Goal: Transaction & Acquisition: Purchase product/service

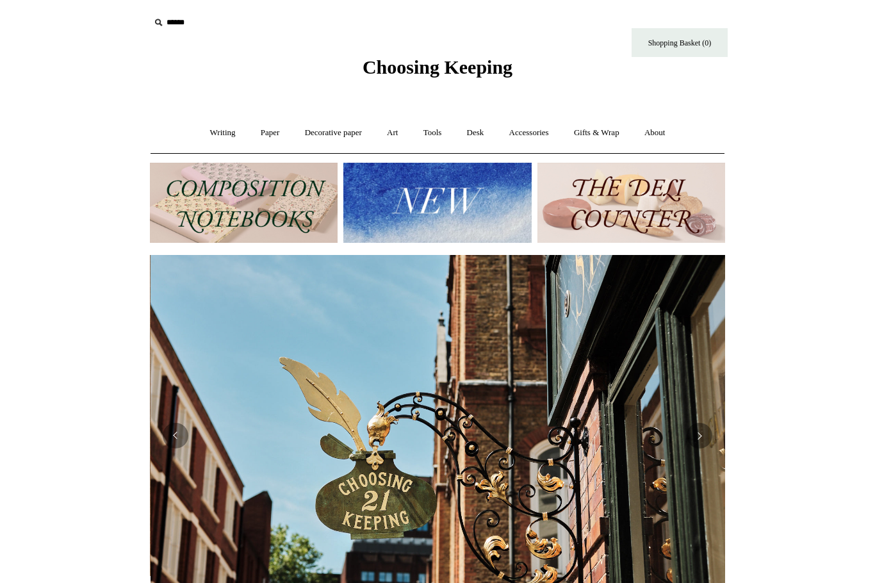
scroll to position [0, 575]
click at [181, 451] on img at bounding box center [437, 435] width 575 height 361
click at [181, 445] on button "Previous" at bounding box center [176, 436] width 26 height 26
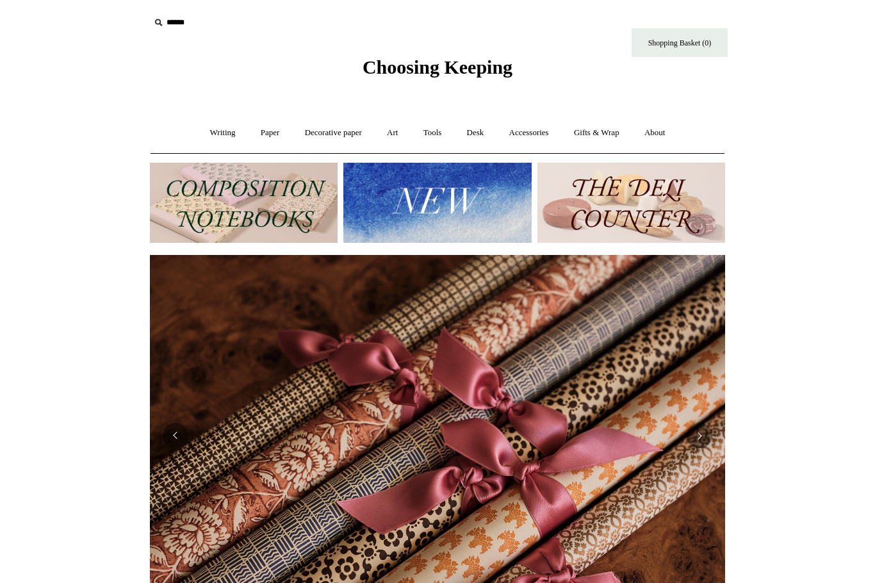
scroll to position [0, 1151]
click at [534, 142] on link "Accessories +" at bounding box center [529, 133] width 63 height 34
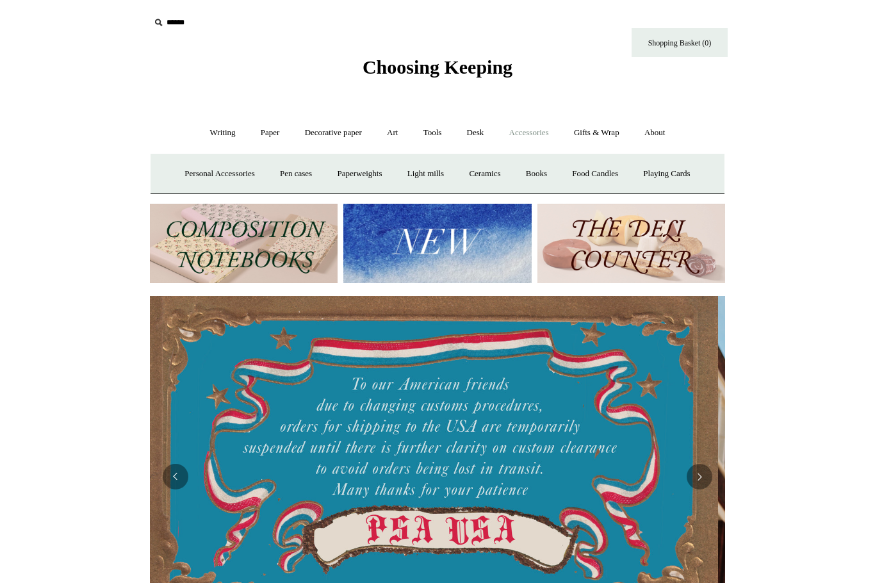
scroll to position [0, 0]
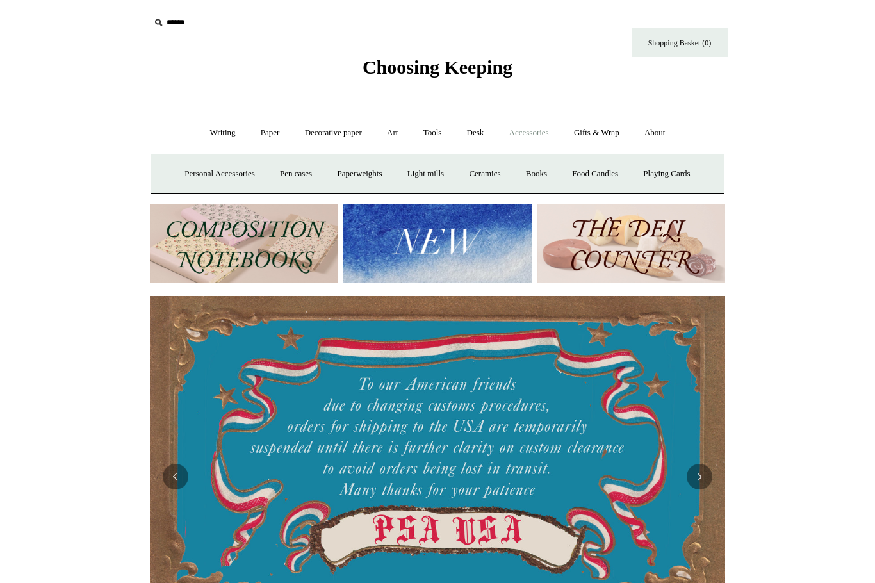
click at [296, 170] on link "Pen cases" at bounding box center [295, 174] width 55 height 34
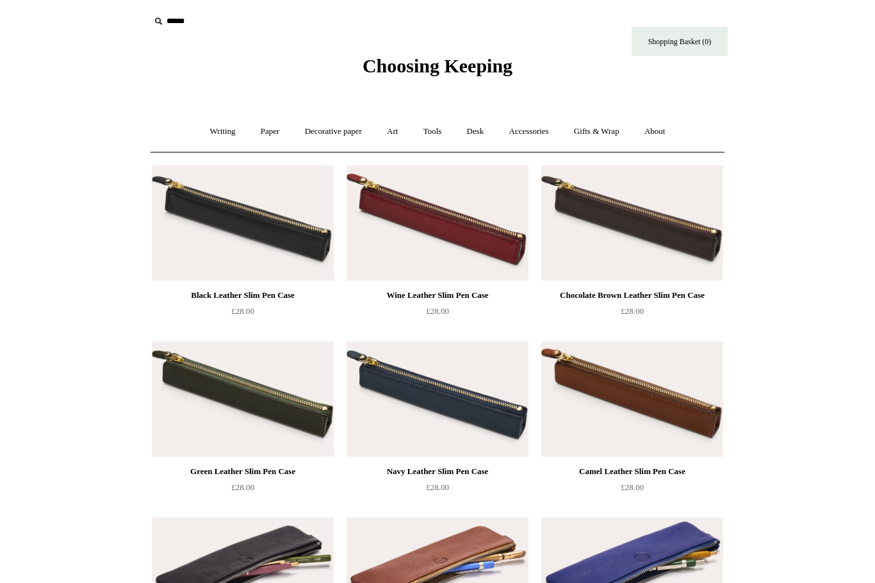
scroll to position [1, 0]
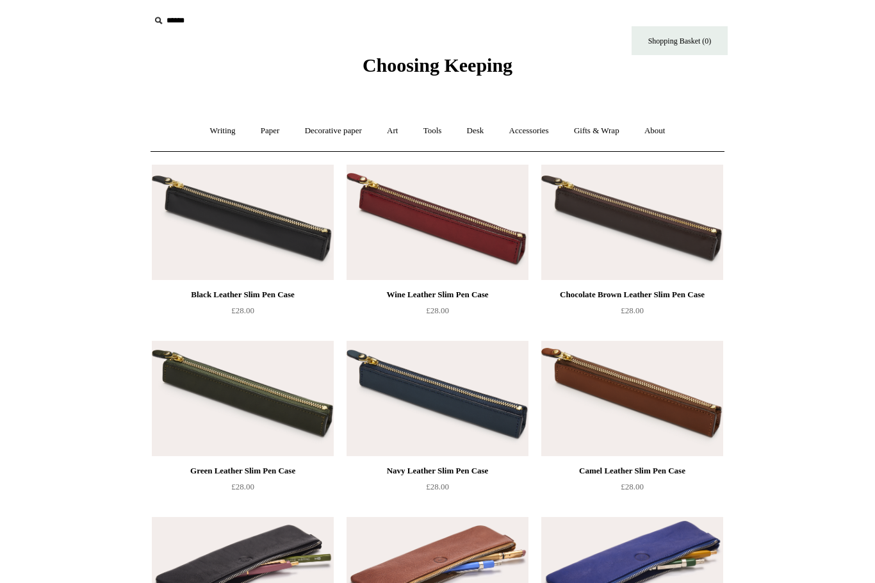
click at [302, 416] on img at bounding box center [243, 398] width 182 height 115
